Goal: Information Seeking & Learning: Learn about a topic

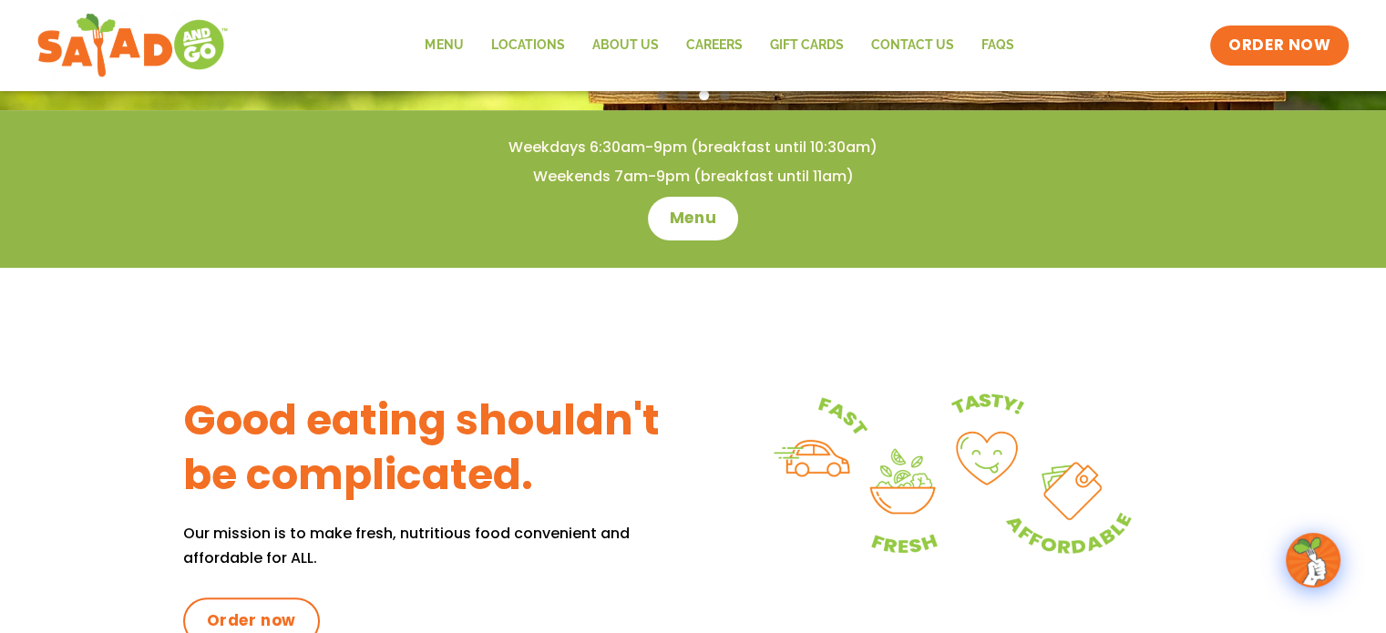
scroll to position [547, 0]
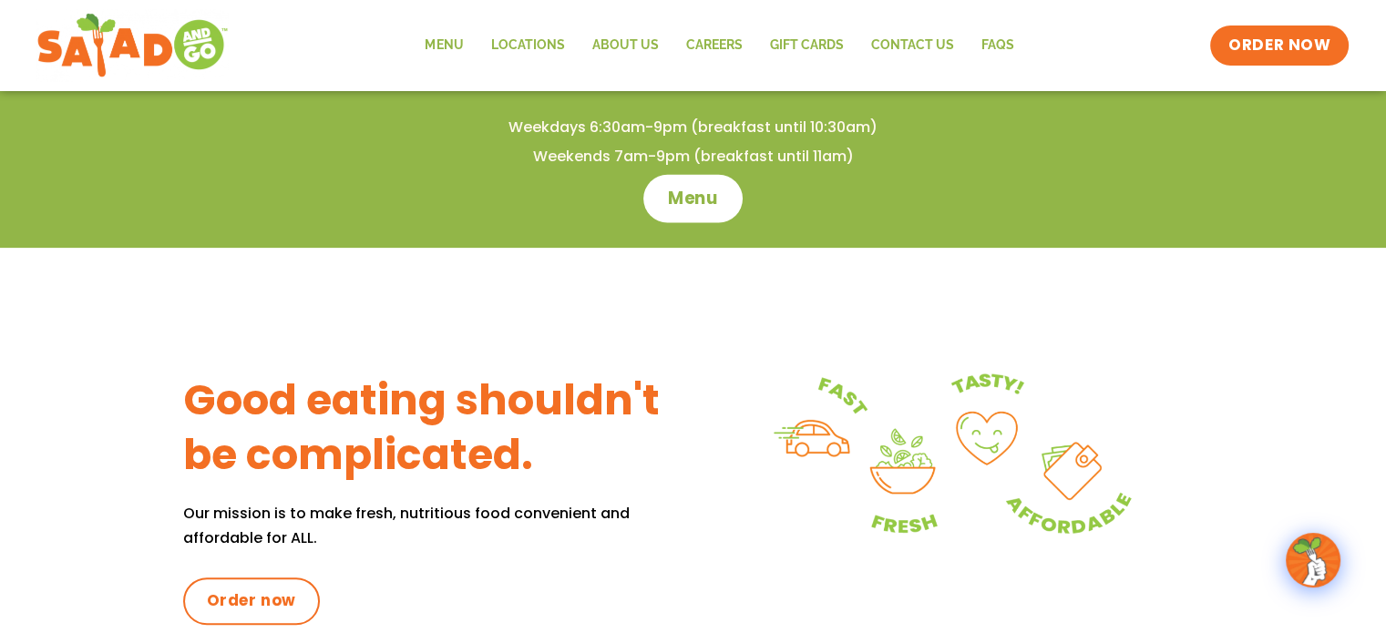
click at [675, 203] on span "Menu" at bounding box center [693, 199] width 52 height 24
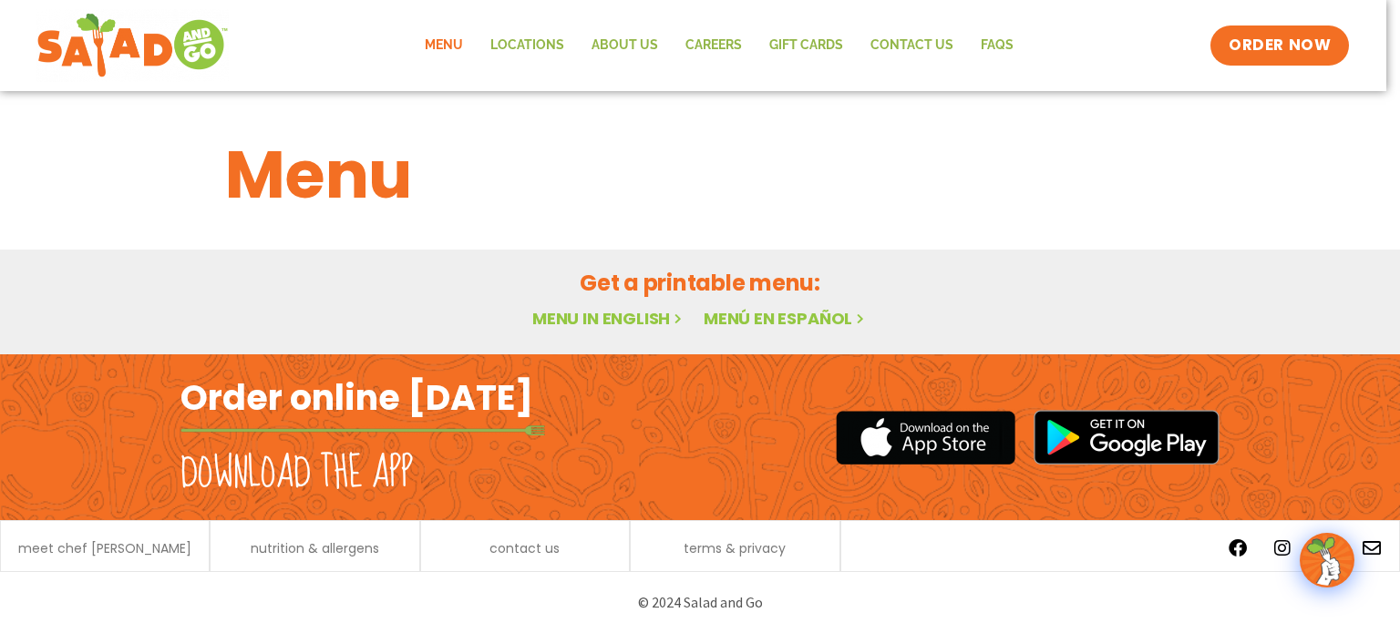
click at [590, 318] on link "Menu in English" at bounding box center [608, 318] width 153 height 23
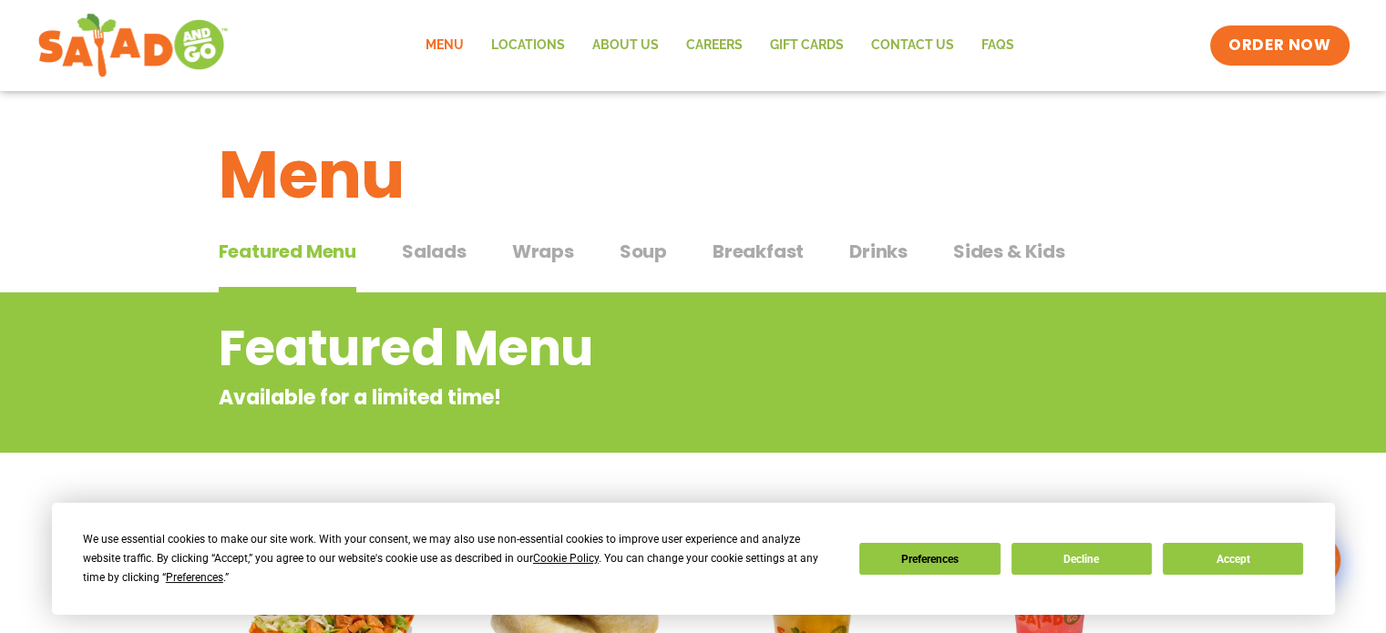
click at [441, 250] on span "Salads" at bounding box center [434, 251] width 65 height 27
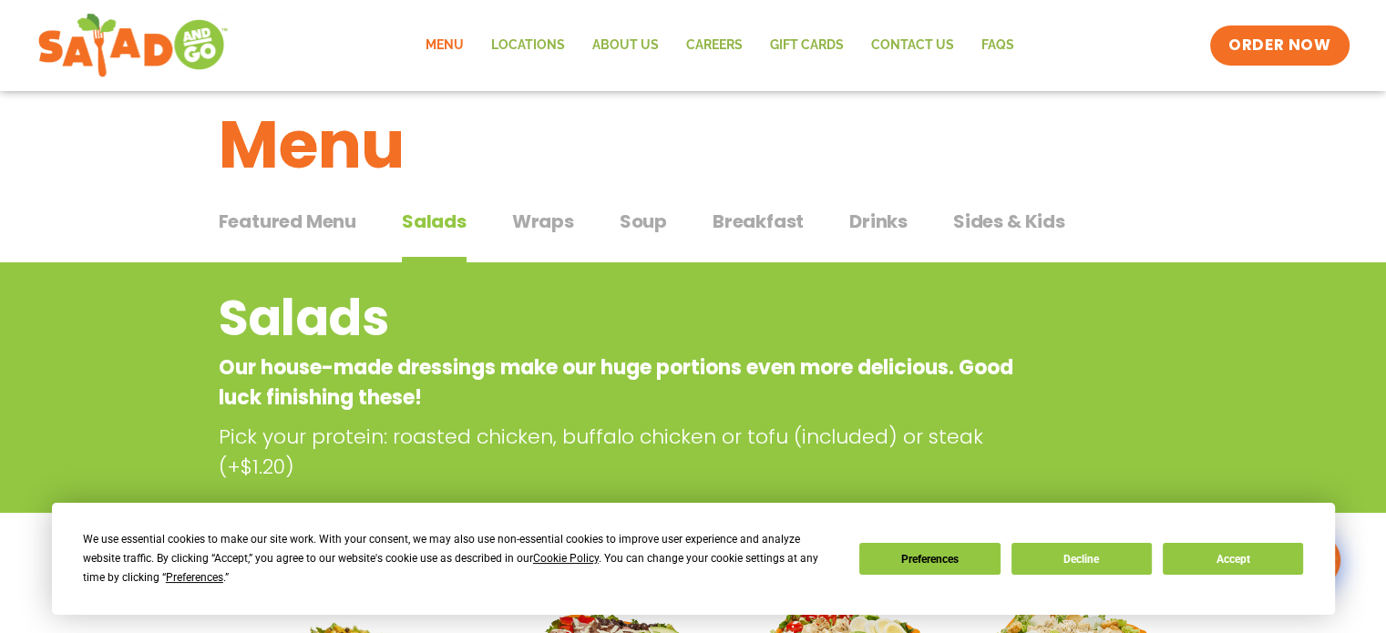
scroll to position [12, 0]
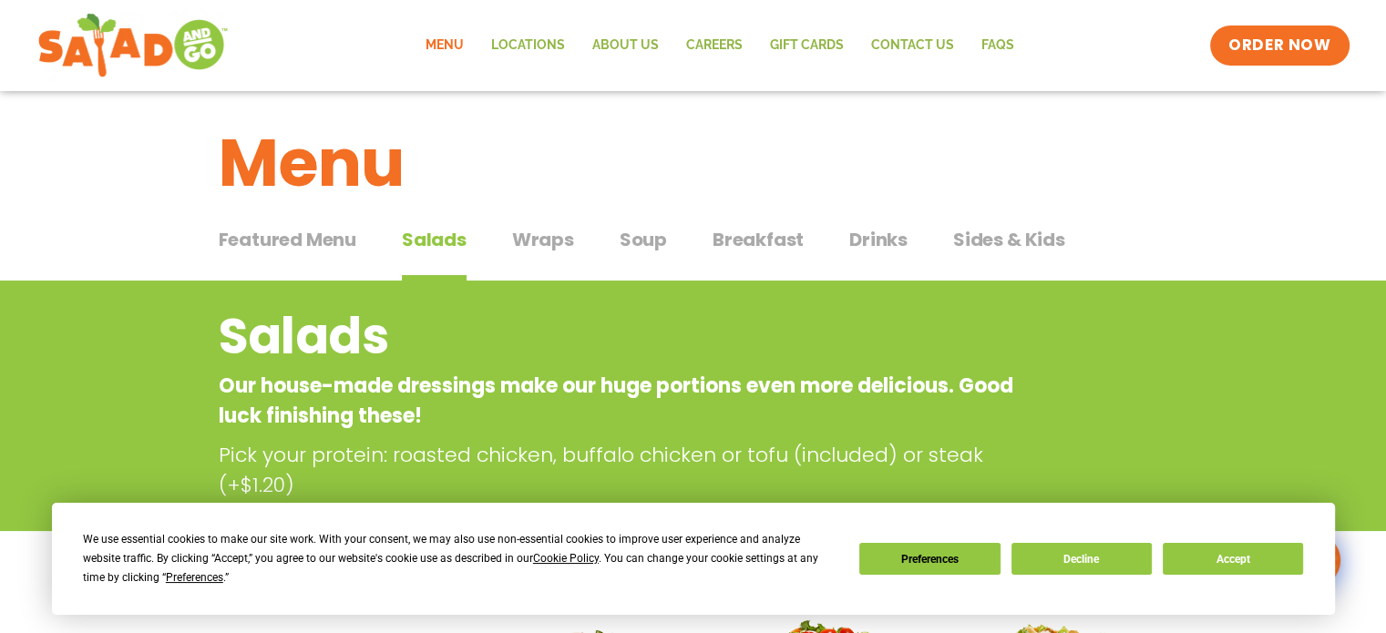
click at [539, 238] on span "Wraps" at bounding box center [543, 239] width 62 height 27
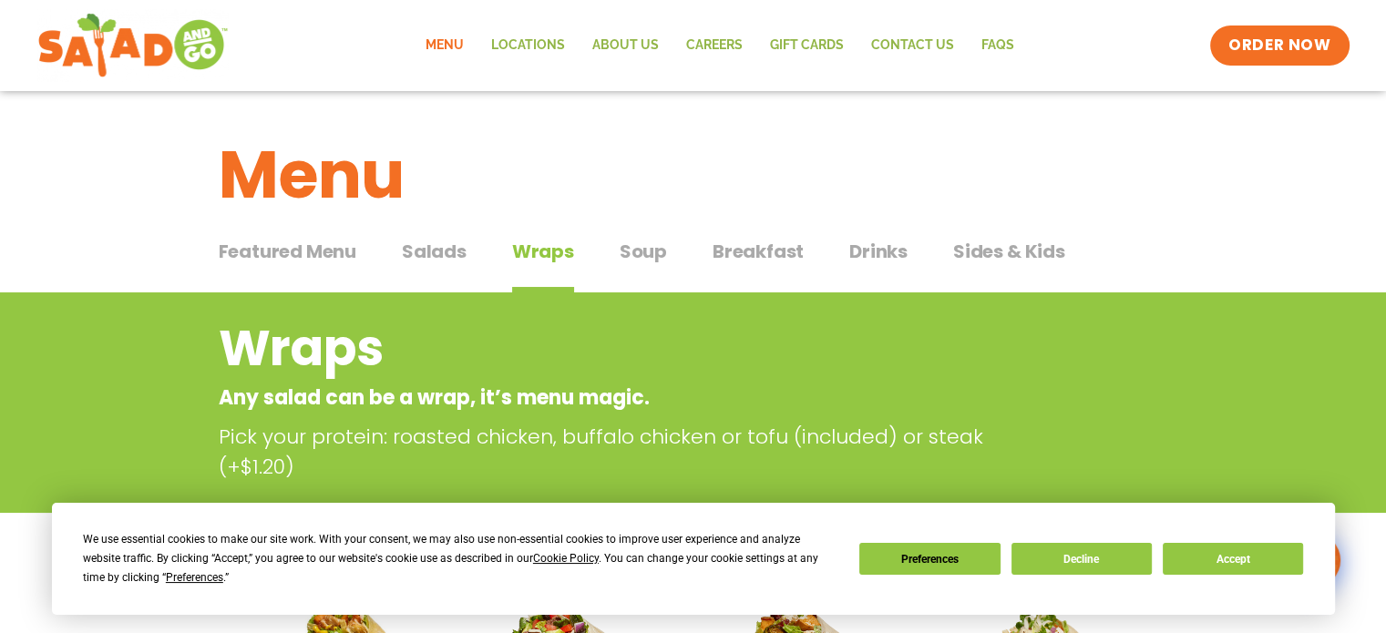
click at [645, 251] on span "Soup" at bounding box center [643, 251] width 47 height 27
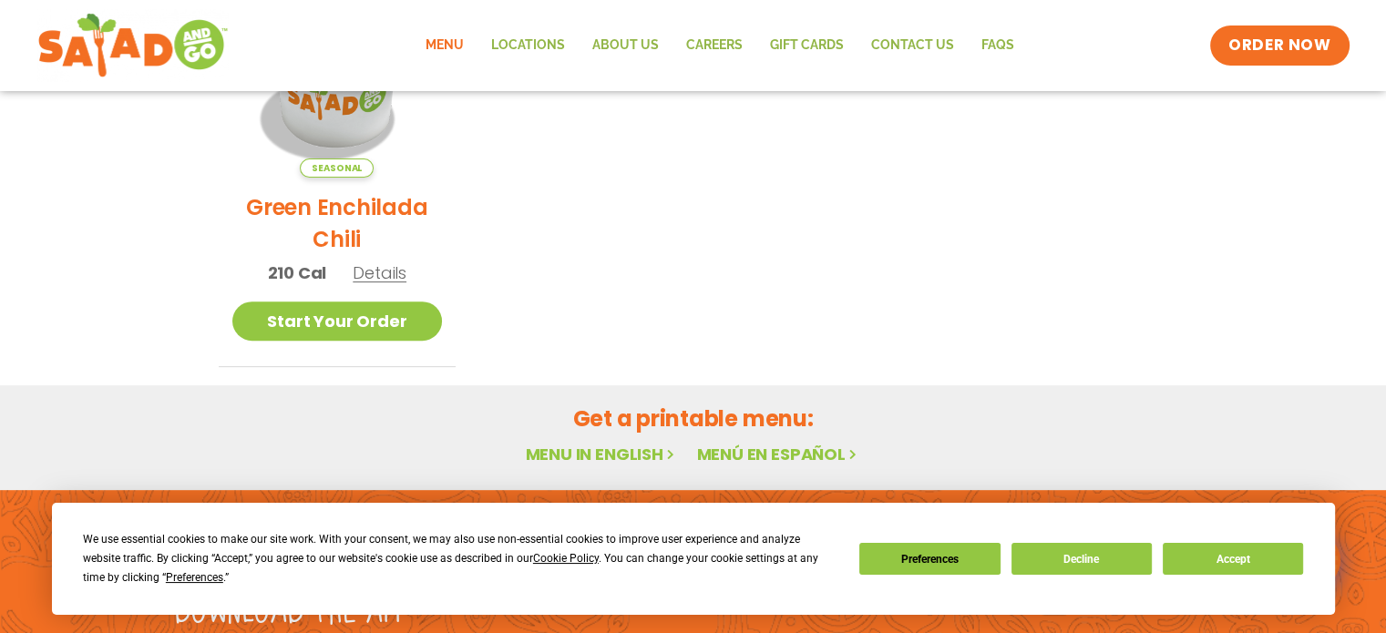
scroll to position [528, 0]
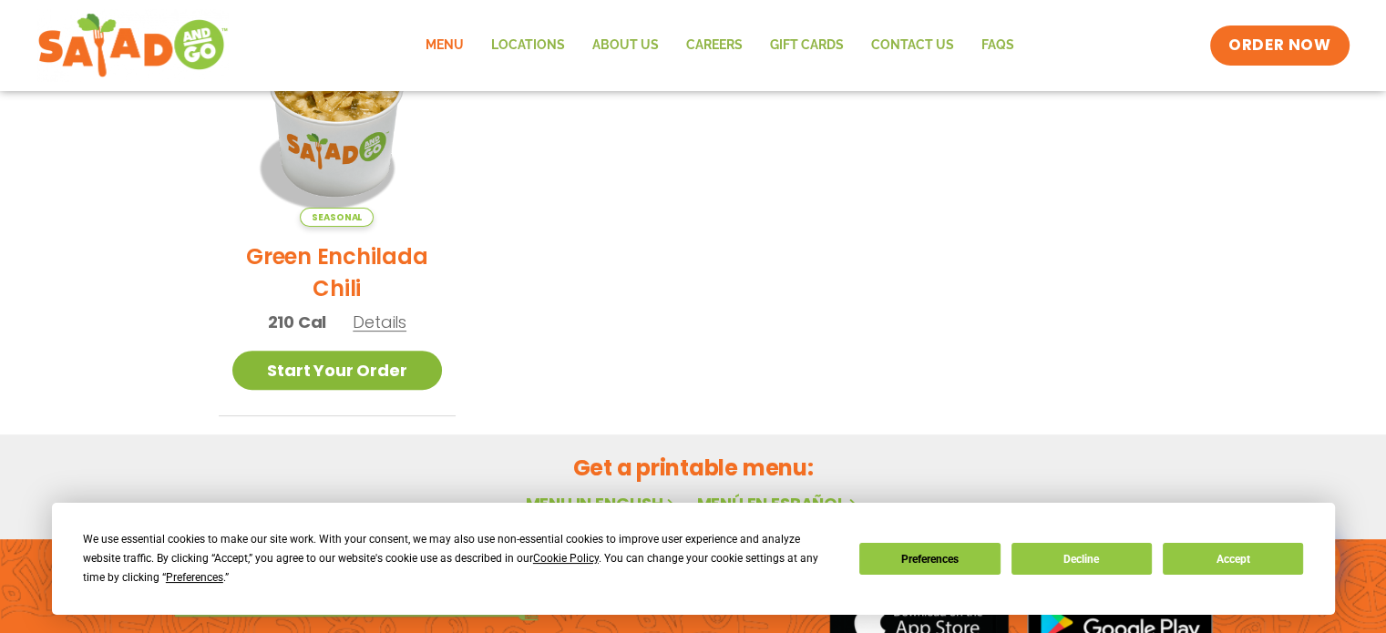
click at [299, 364] on link "Start Your Order" at bounding box center [337, 370] width 210 height 39
